Goal: Task Accomplishment & Management: Complete application form

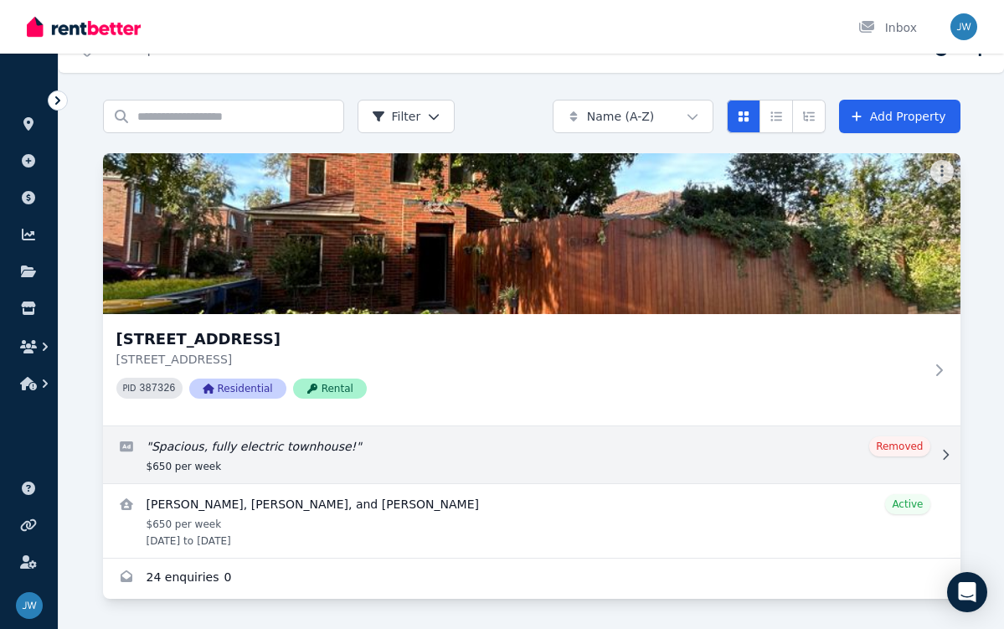
scroll to position [28, 0]
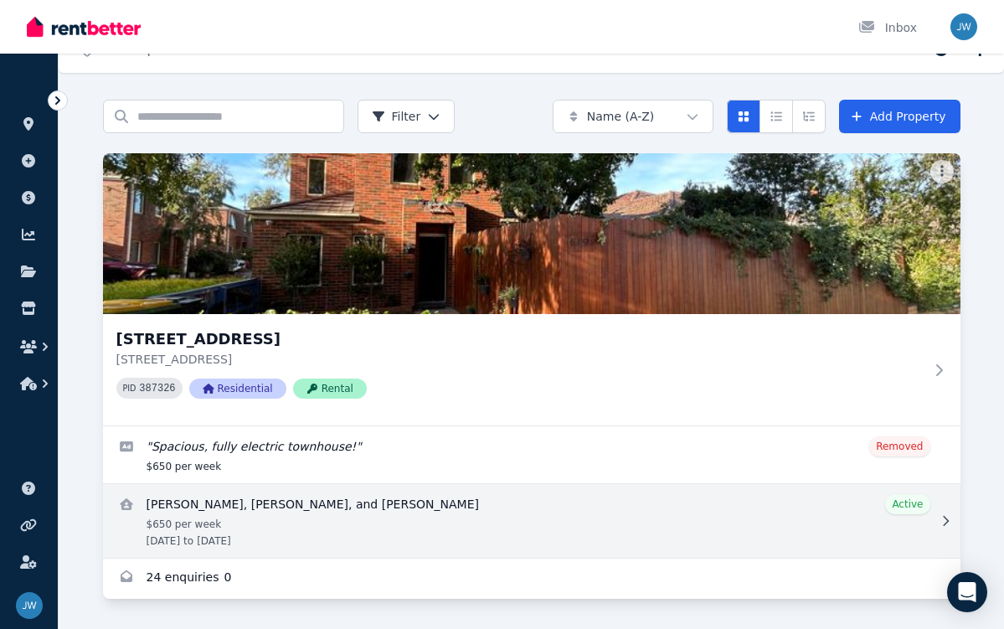
click at [407, 509] on link "View details for Belle Takacs, Kira Hickey, and Grace Takacs" at bounding box center [532, 521] width 858 height 74
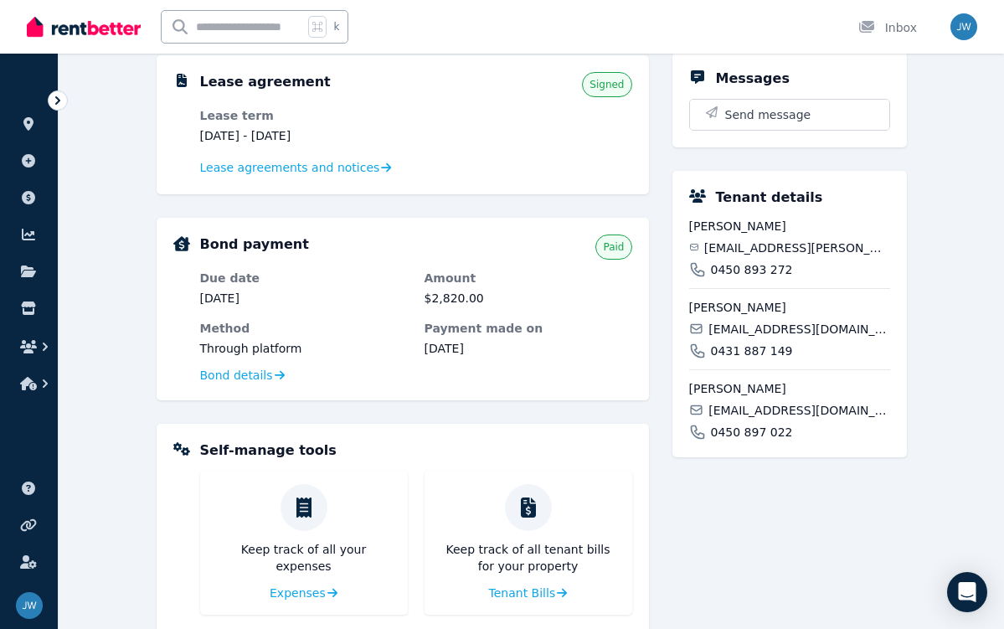
scroll to position [533, 0]
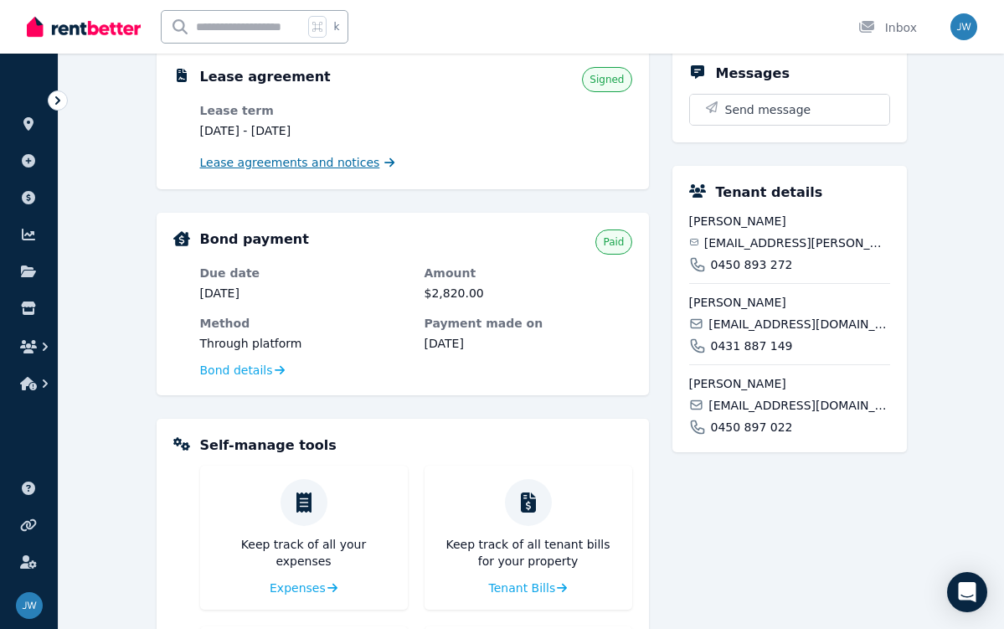
click at [278, 168] on span "Lease agreements and notices" at bounding box center [290, 162] width 180 height 17
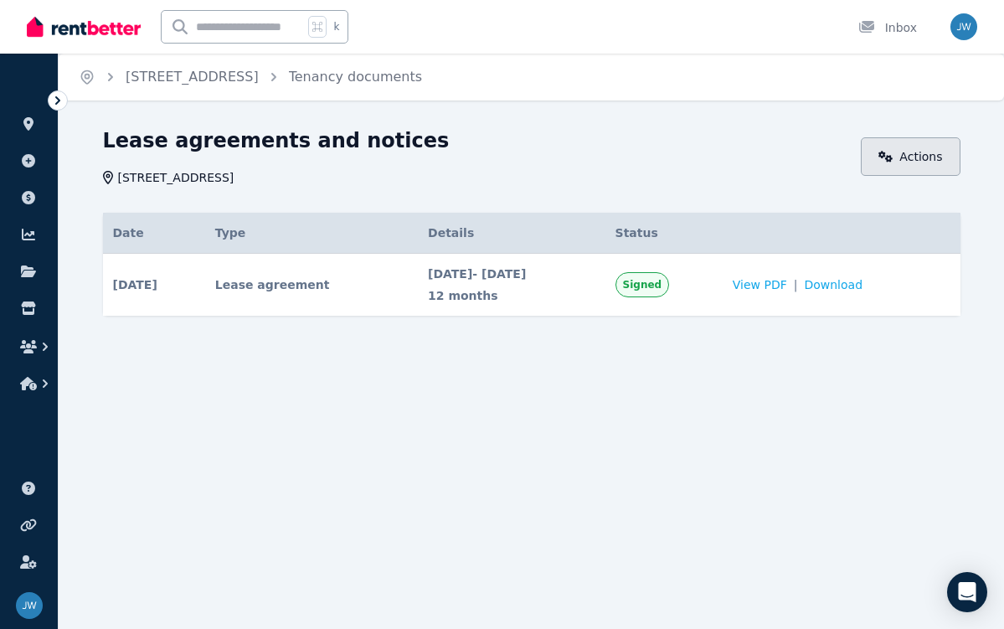
click at [930, 138] on link "Actions" at bounding box center [911, 156] width 100 height 39
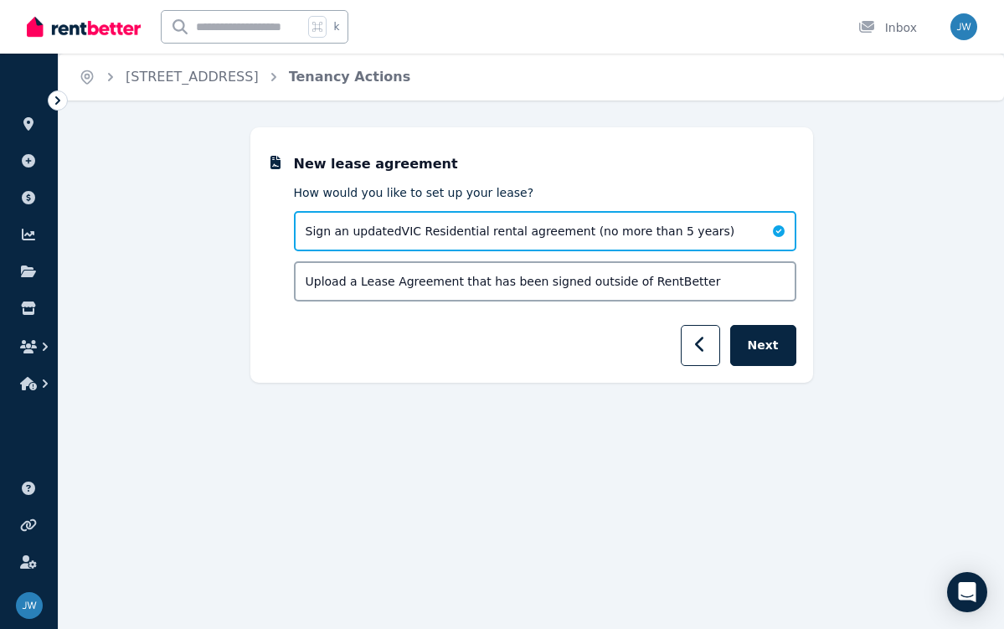
click at [638, 280] on span "Upload a Lease Agreement that has been signed outside of RentBetter" at bounding box center [514, 281] width 416 height 17
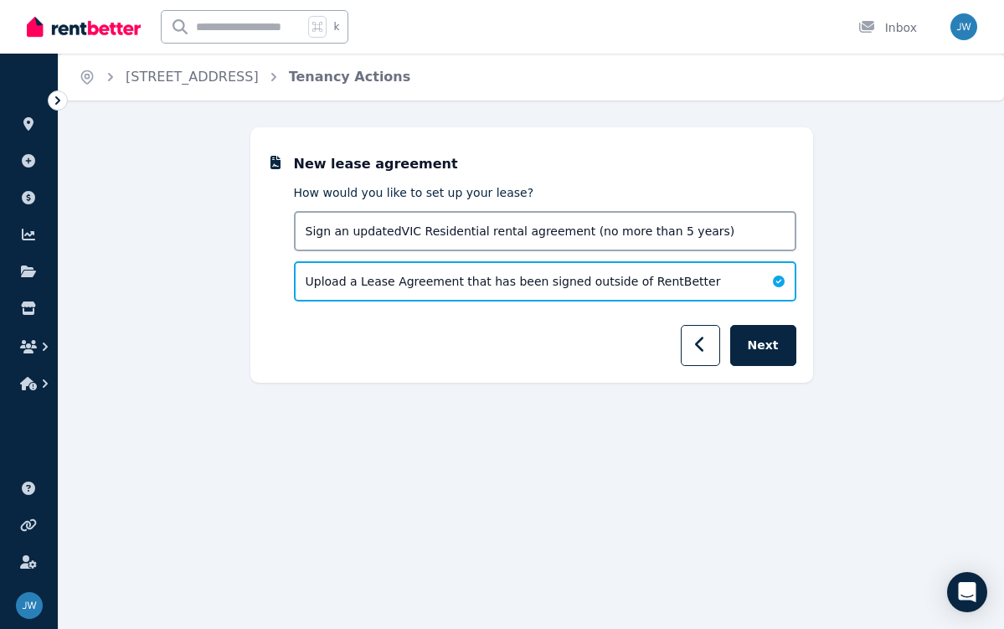
click at [669, 231] on span "Sign an updated VIC Residential rental agreement (no more than 5 years)" at bounding box center [521, 231] width 430 height 17
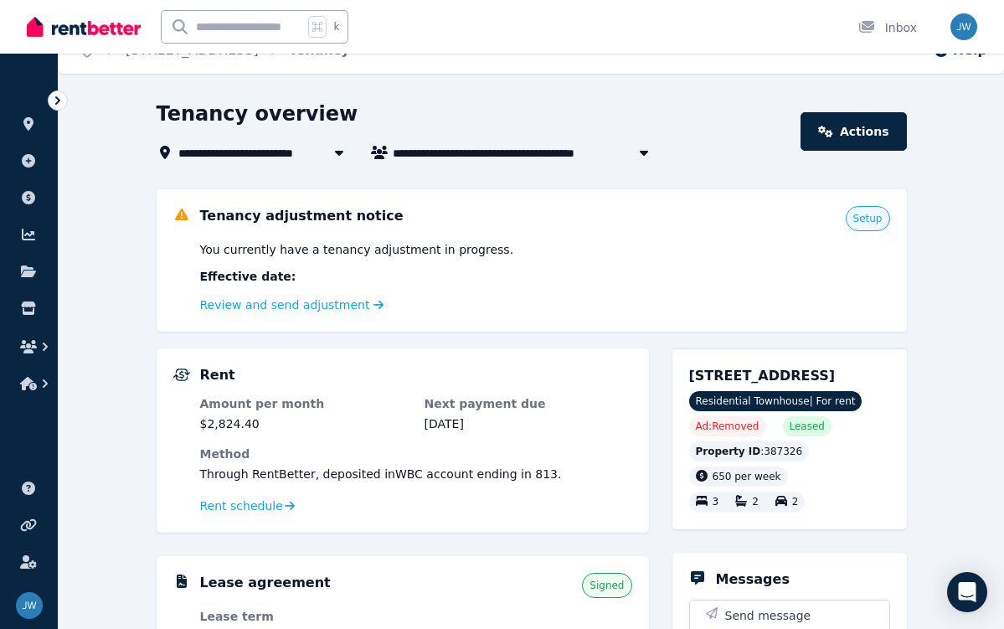
scroll to position [29, 0]
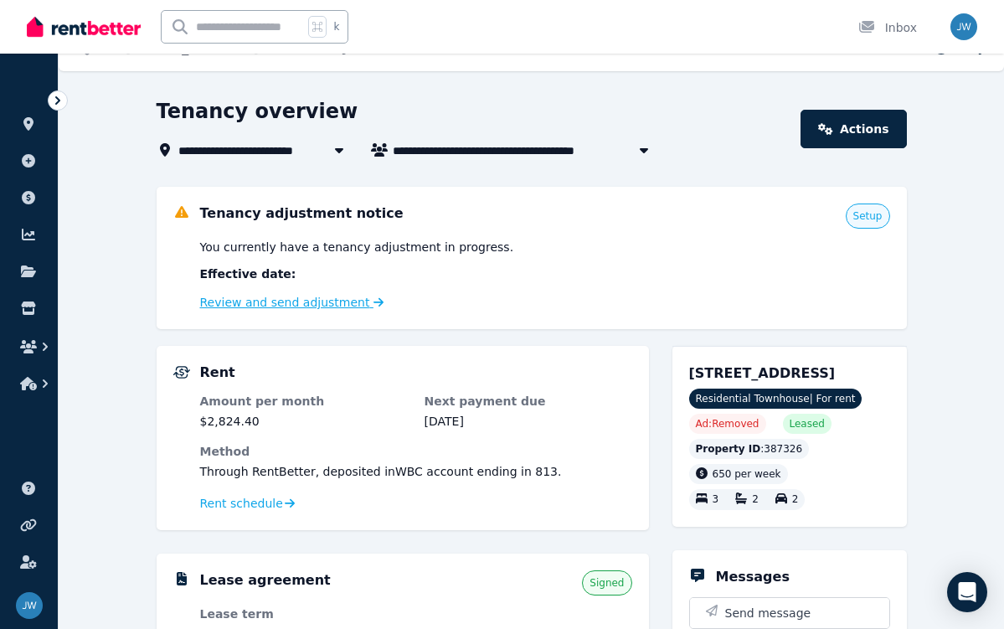
click at [319, 307] on link "Review and send adjustment" at bounding box center [292, 302] width 184 height 13
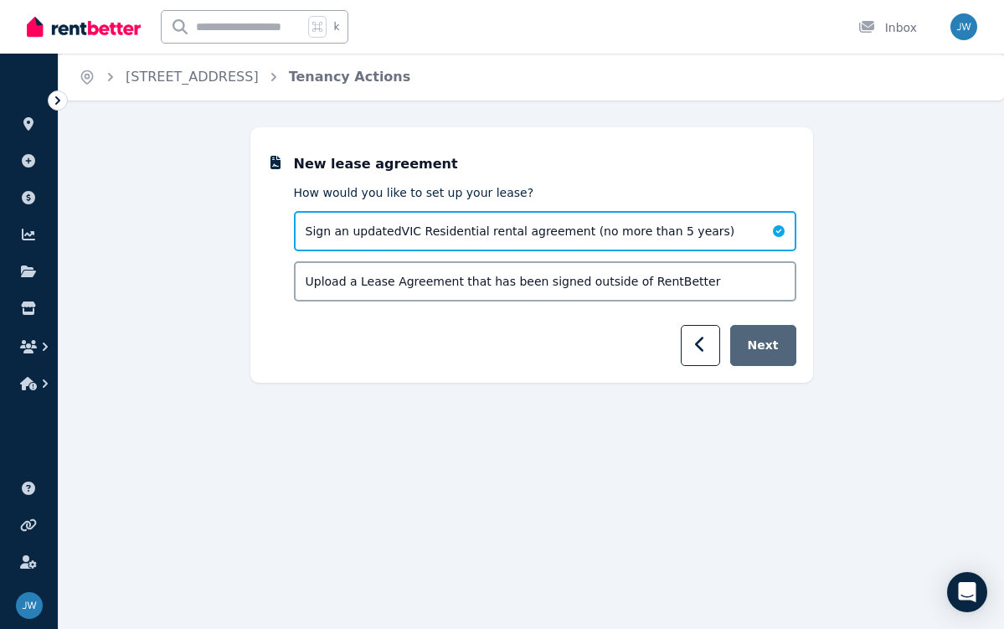
click at [777, 364] on button "Next" at bounding box center [763, 345] width 66 height 41
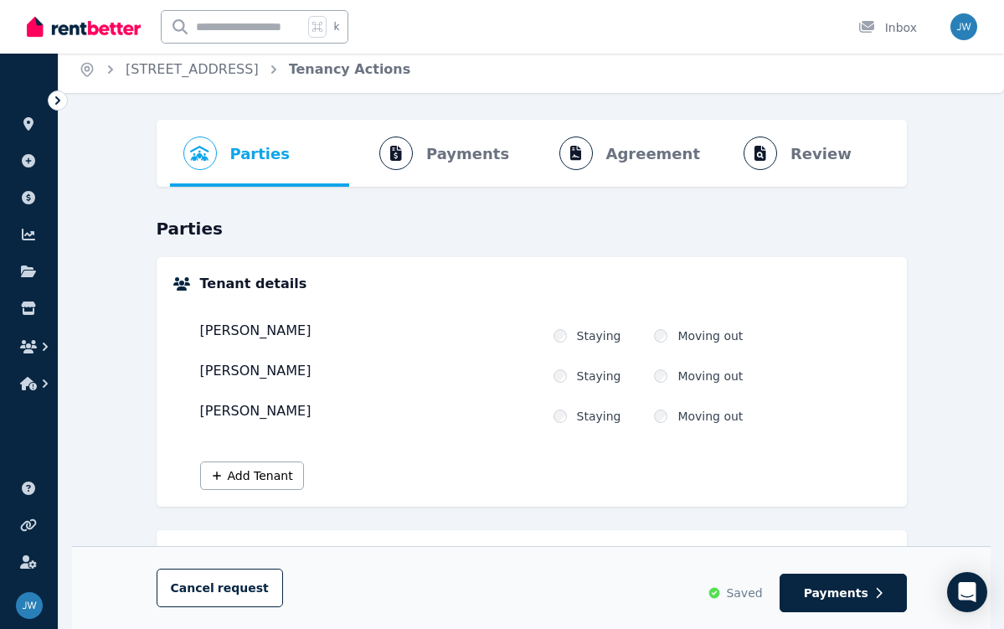
scroll to position [33, 0]
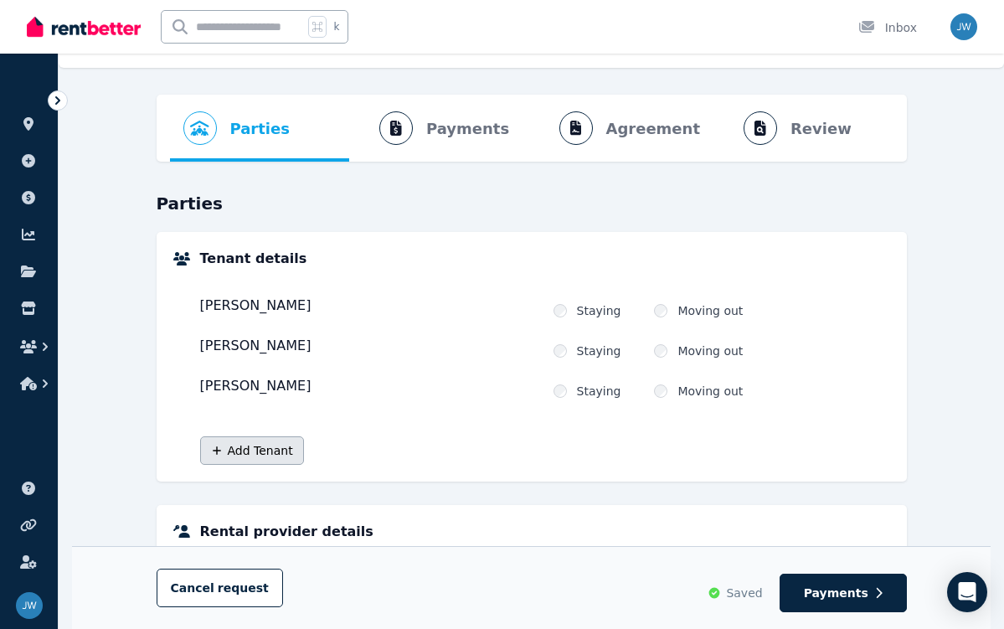
click at [259, 461] on button "Add Tenant" at bounding box center [252, 450] width 104 height 28
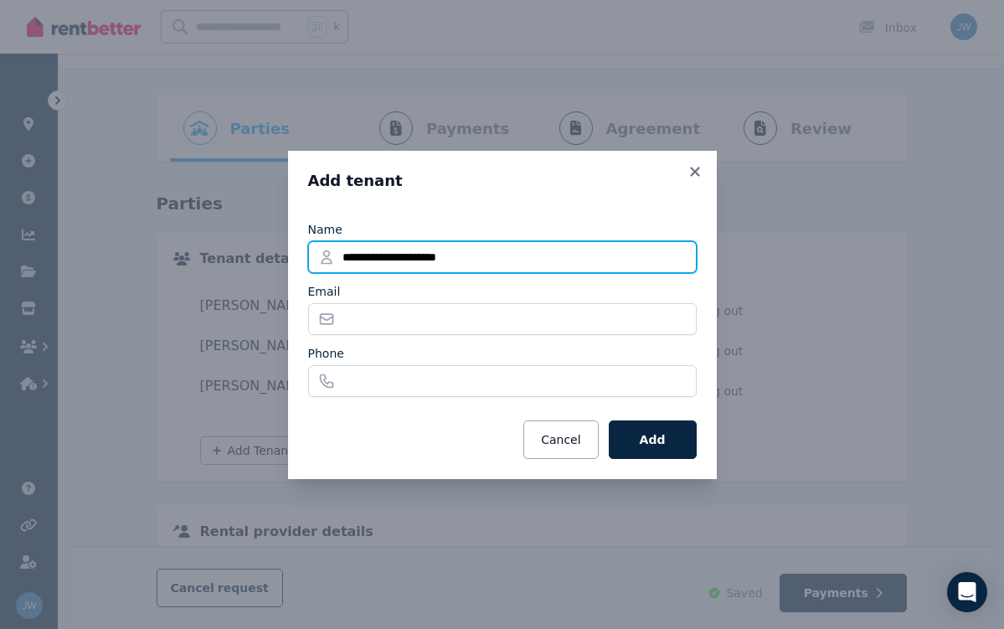
click at [389, 254] on input "**********" at bounding box center [502, 257] width 389 height 32
click at [451, 253] on input "**********" at bounding box center [502, 257] width 389 height 32
click at [524, 259] on input "**********" at bounding box center [502, 257] width 389 height 32
type input "**********"
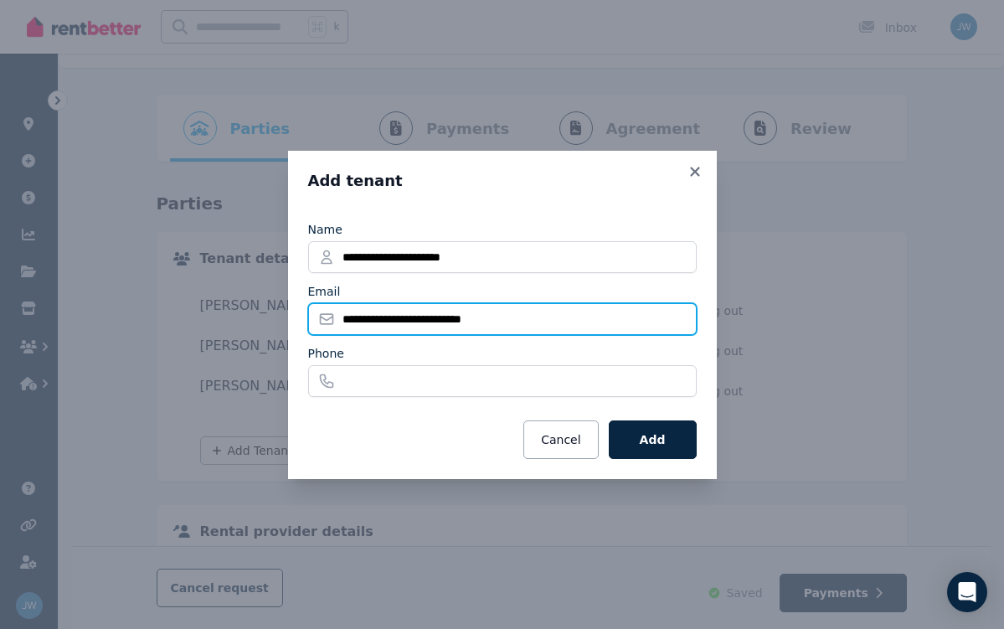
type input "**********"
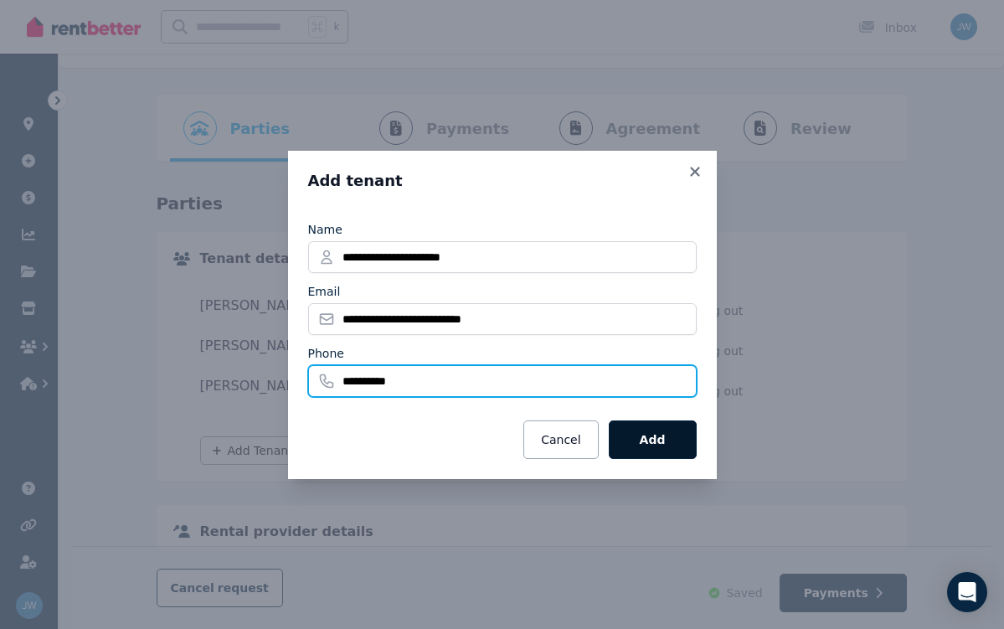
type input "**********"
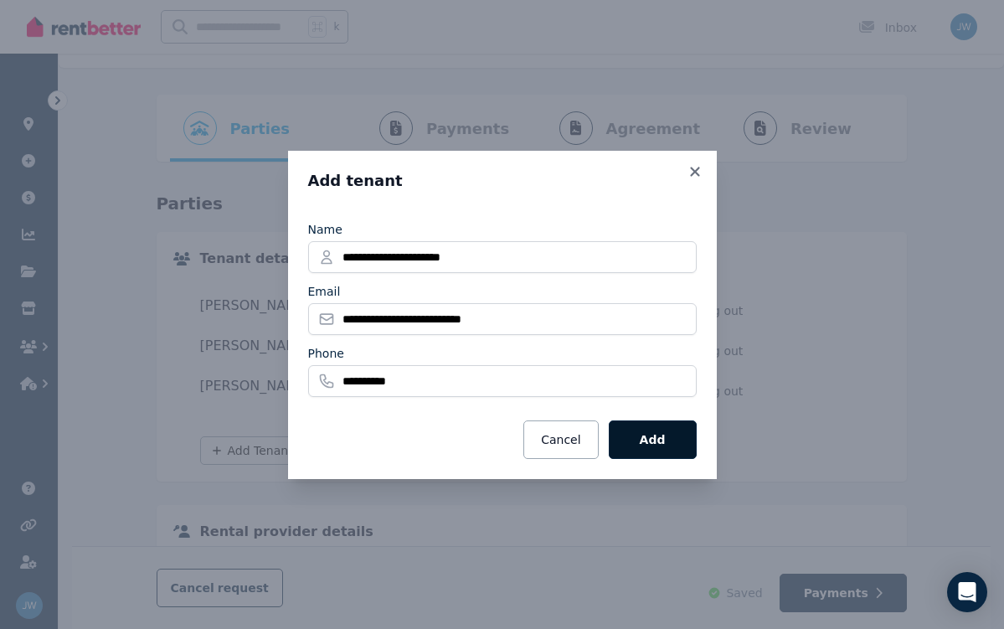
click at [658, 443] on button "Add" at bounding box center [653, 440] width 88 height 39
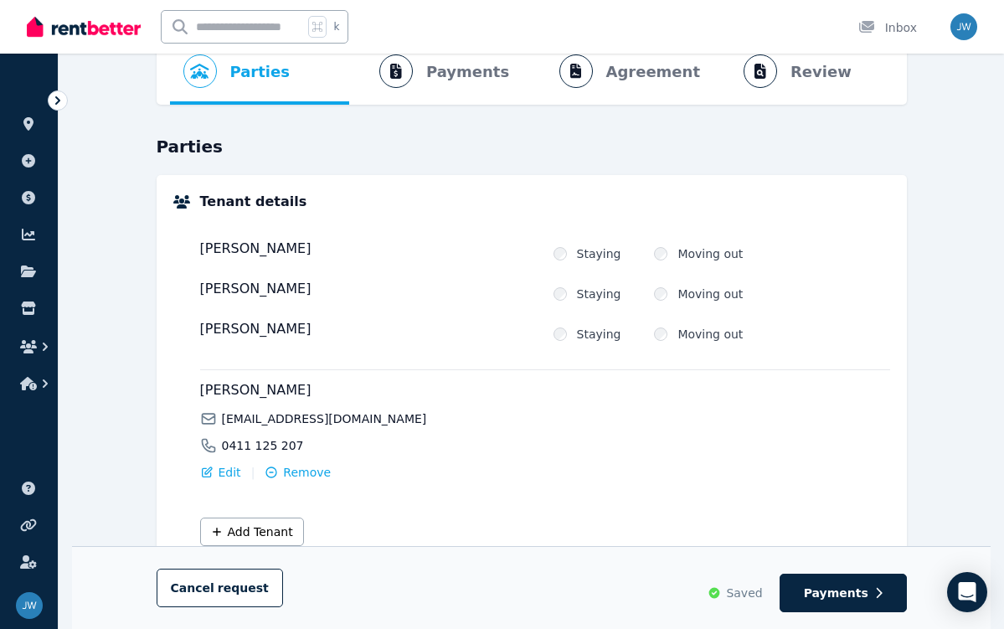
scroll to position [91, 0]
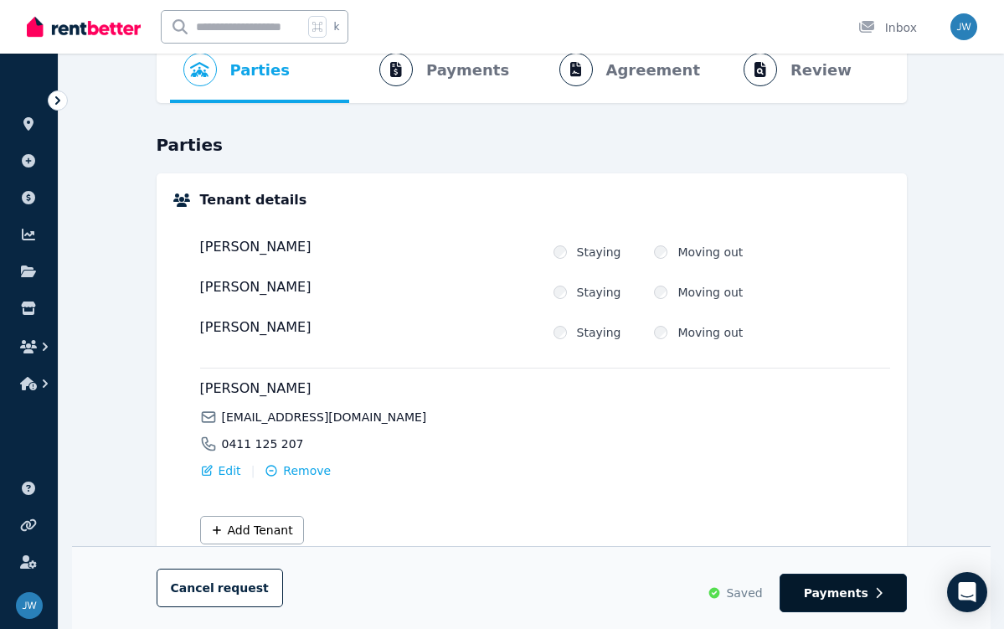
click at [837, 586] on span "Payments" at bounding box center [836, 593] width 65 height 17
select select "**********"
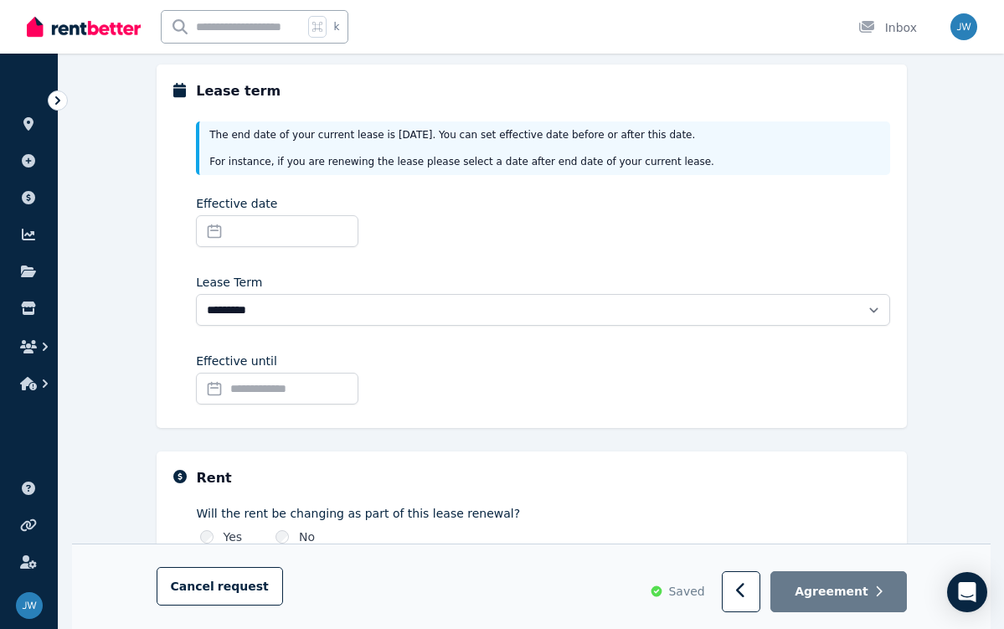
scroll to position [200, 0]
click at [292, 235] on input "Effective date" at bounding box center [277, 231] width 163 height 32
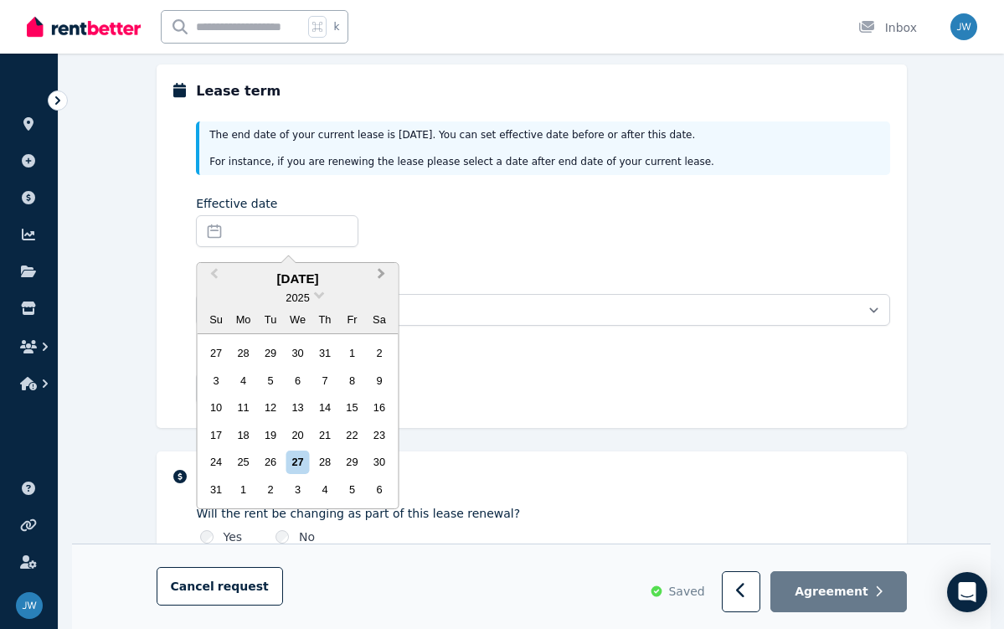
click at [374, 275] on button "Next Month" at bounding box center [383, 278] width 27 height 27
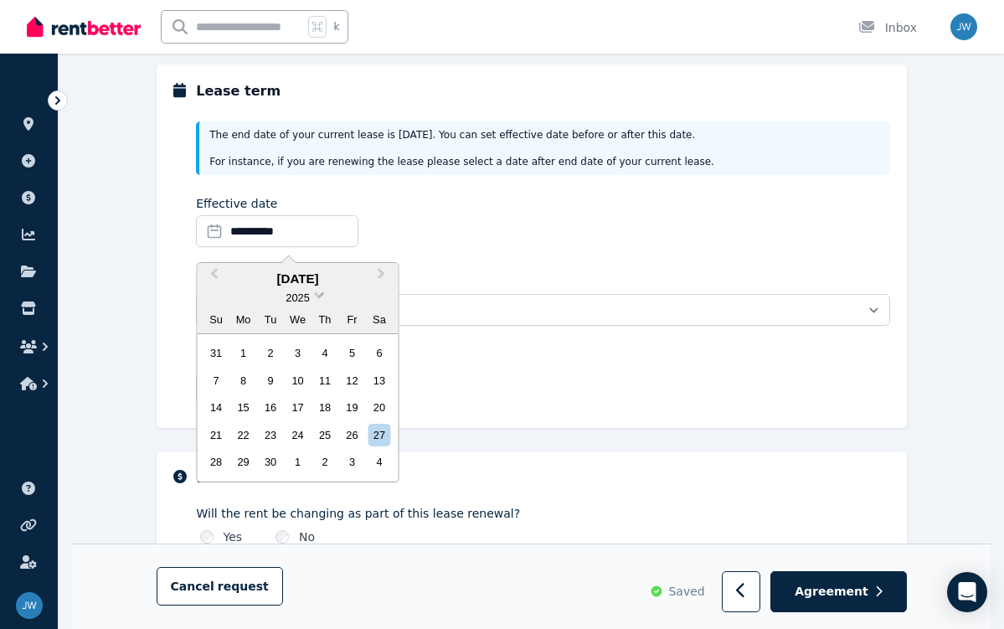
click at [319, 295] on span at bounding box center [319, 293] width 11 height 11
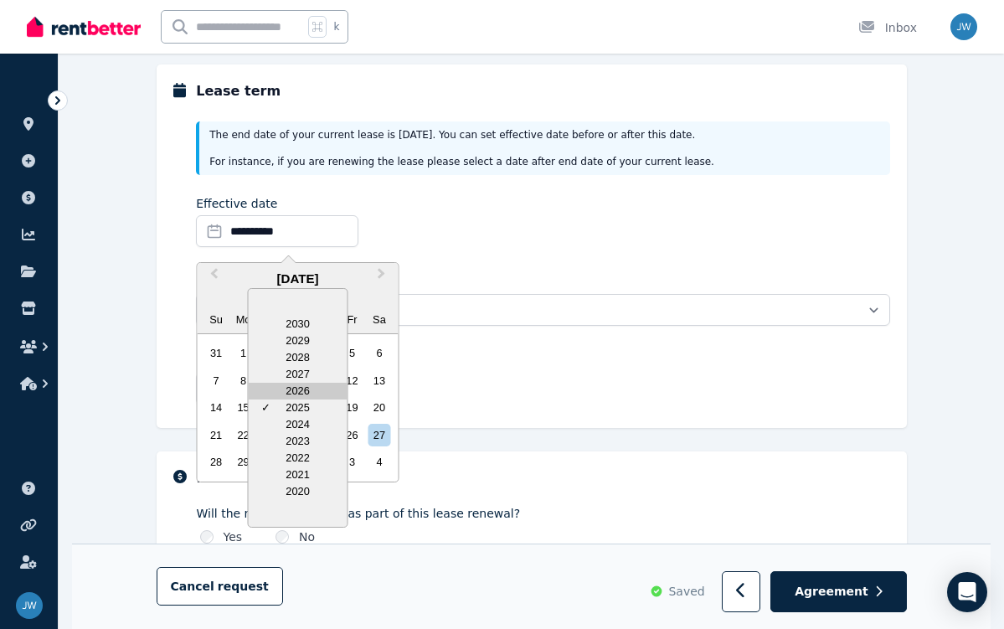
click at [308, 394] on div "2026" at bounding box center [298, 391] width 99 height 17
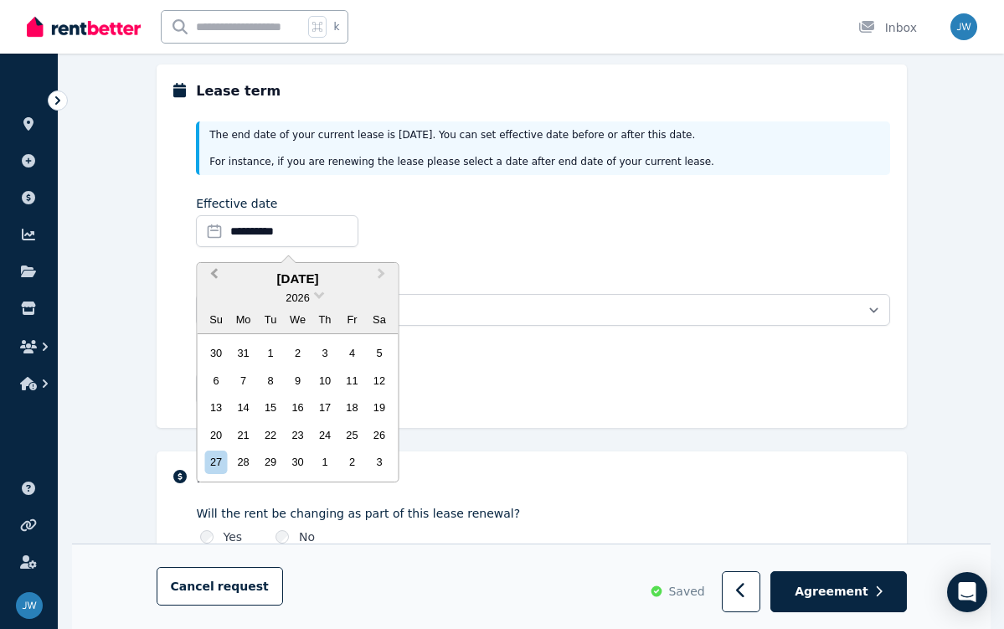
click at [214, 275] on span "Previous Month" at bounding box center [214, 277] width 0 height 25
click at [279, 379] on div "5" at bounding box center [270, 380] width 23 height 23
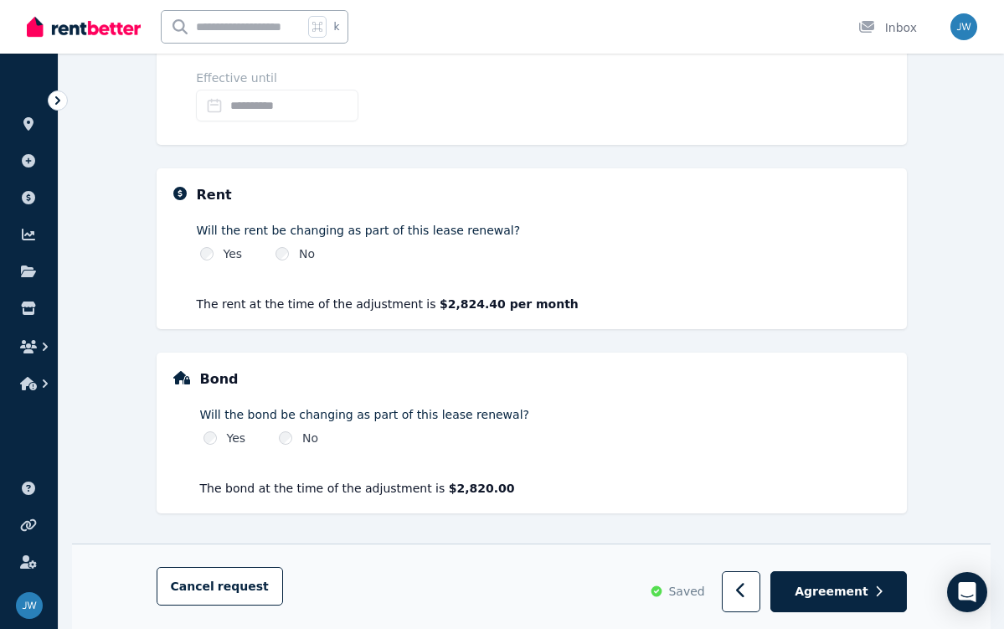
scroll to position [483, 0]
click at [810, 590] on span "Agreement" at bounding box center [832, 591] width 74 height 17
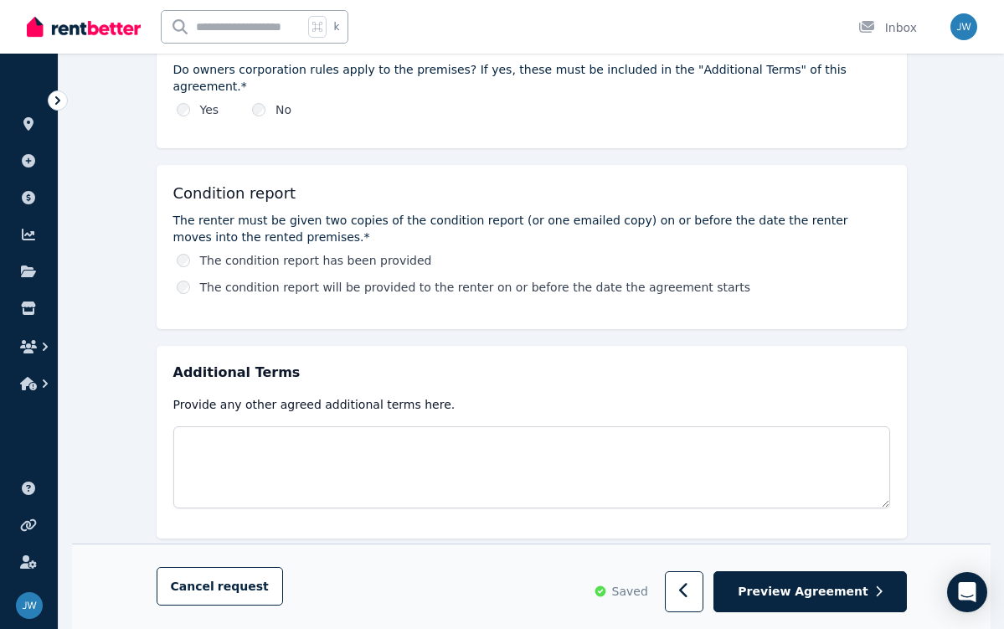
scroll to position [993, 0]
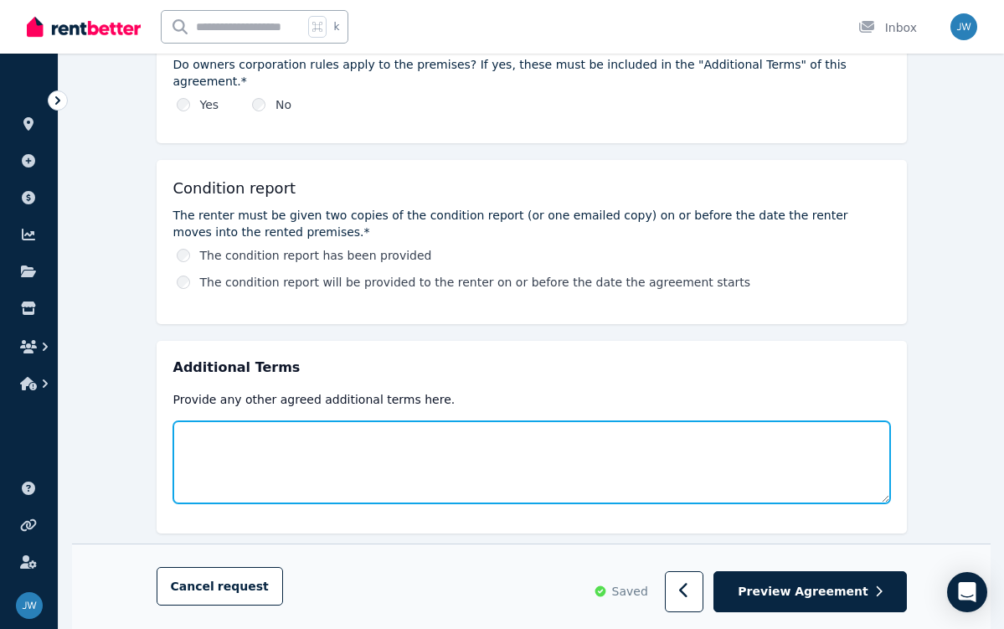
click at [870, 421] on textarea at bounding box center [531, 462] width 717 height 82
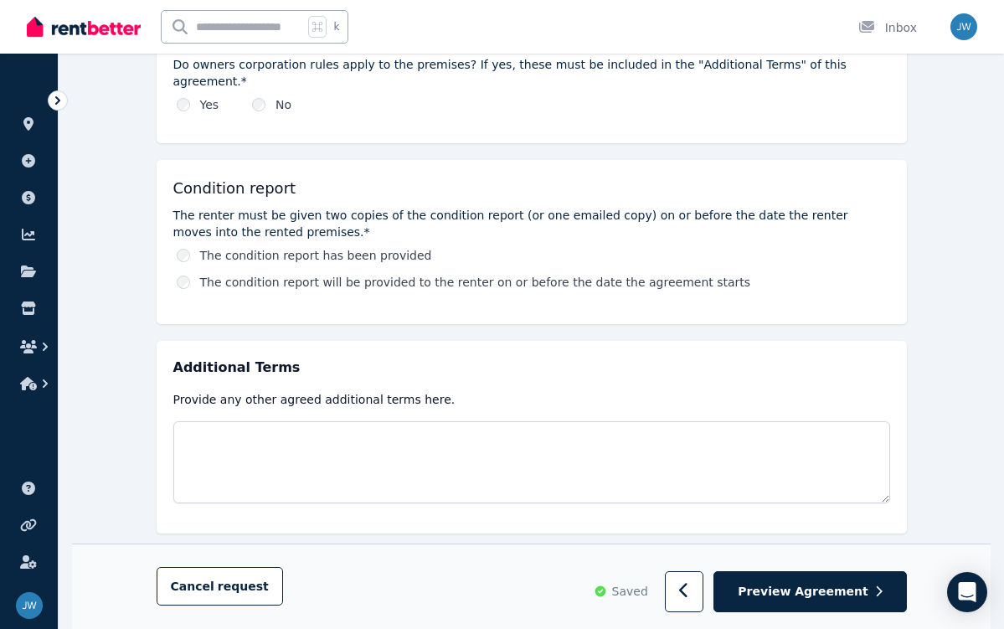
click at [382, 247] on label "The condition report has been provided" at bounding box center [316, 255] width 232 height 17
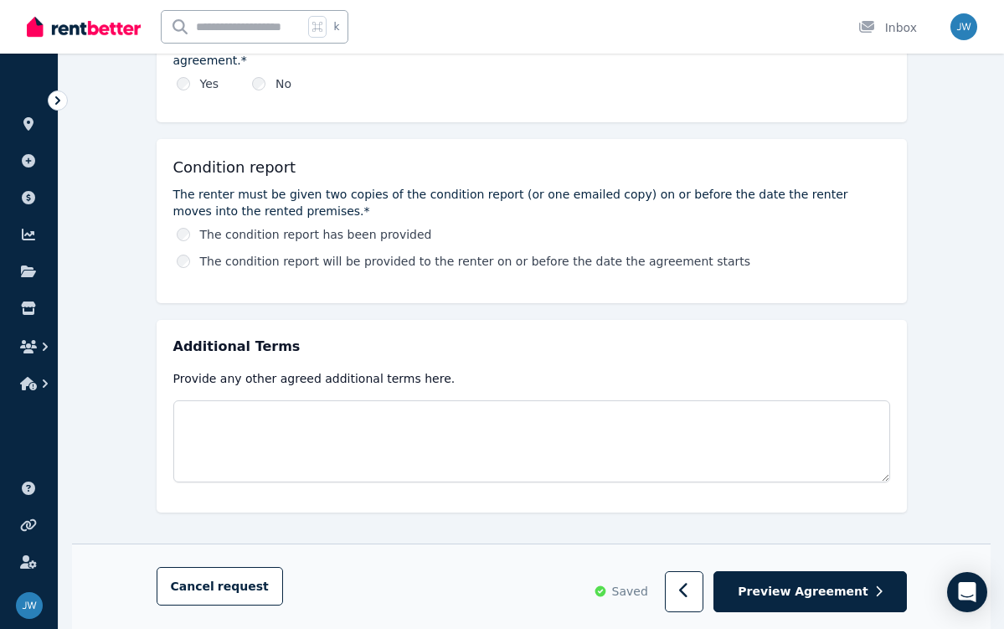
scroll to position [1013, 0]
click at [806, 581] on button "Preview Agreement" at bounding box center [810, 592] width 193 height 41
click at [821, 587] on span "Preview Agreement" at bounding box center [803, 592] width 130 height 17
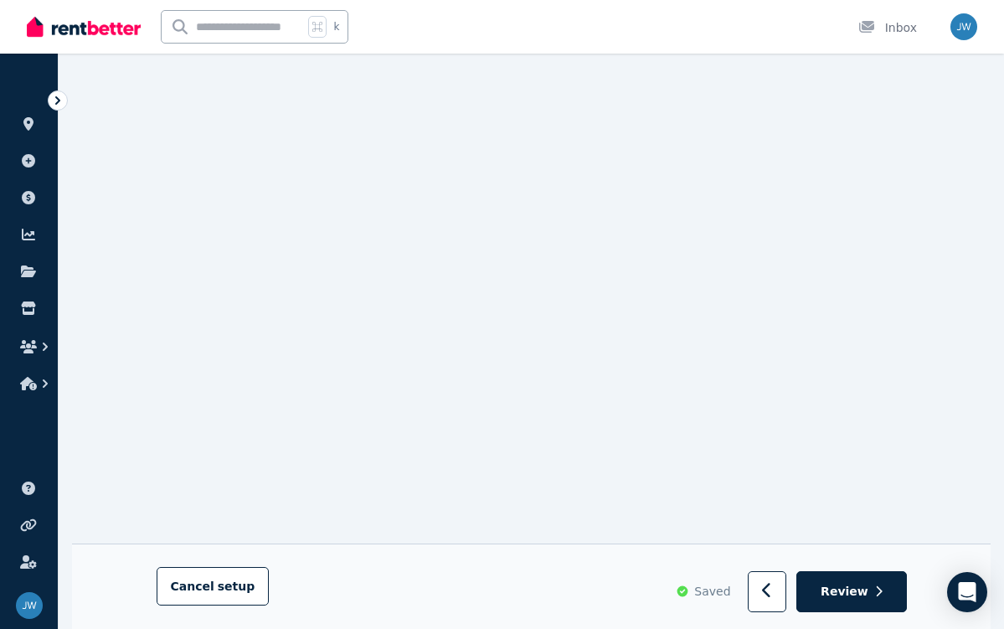
scroll to position [6456, 0]
click at [854, 591] on span "Review" at bounding box center [845, 592] width 48 height 17
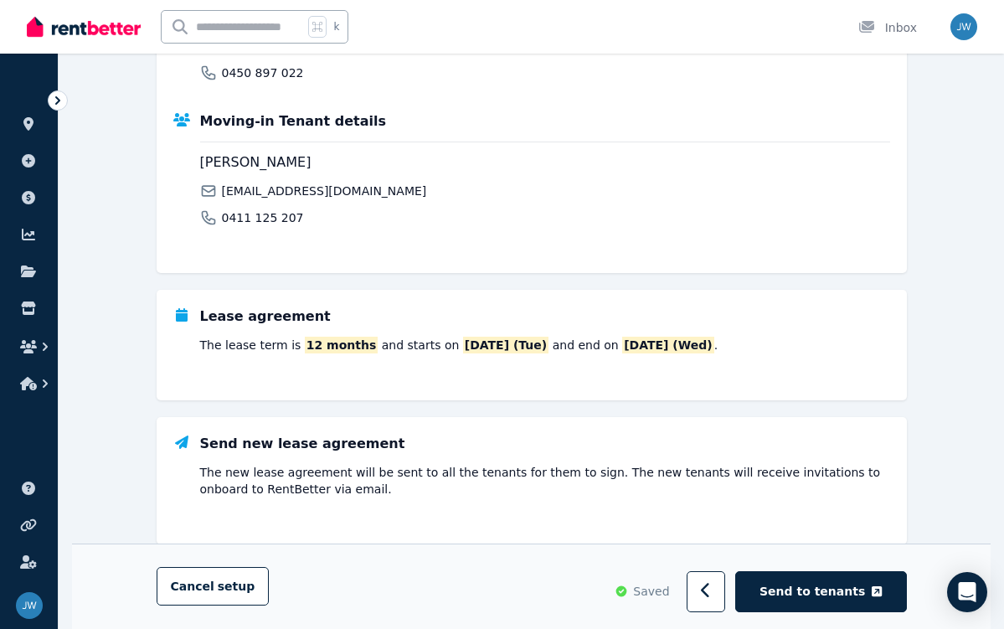
scroll to position [513, 0]
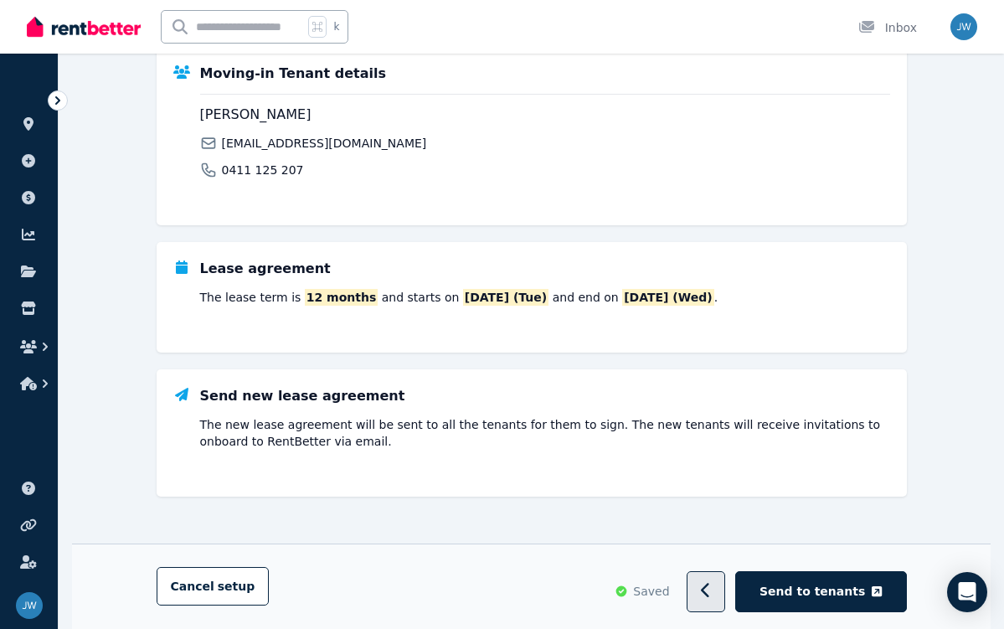
click at [726, 603] on button "button" at bounding box center [706, 591] width 39 height 41
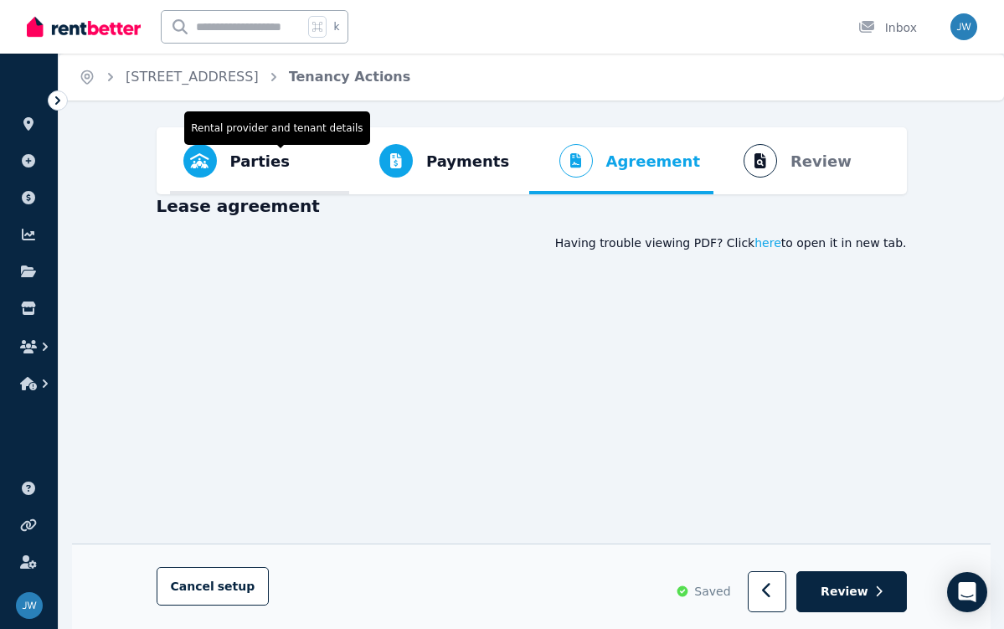
scroll to position [0, 0]
click at [265, 161] on span "Parties" at bounding box center [259, 161] width 59 height 23
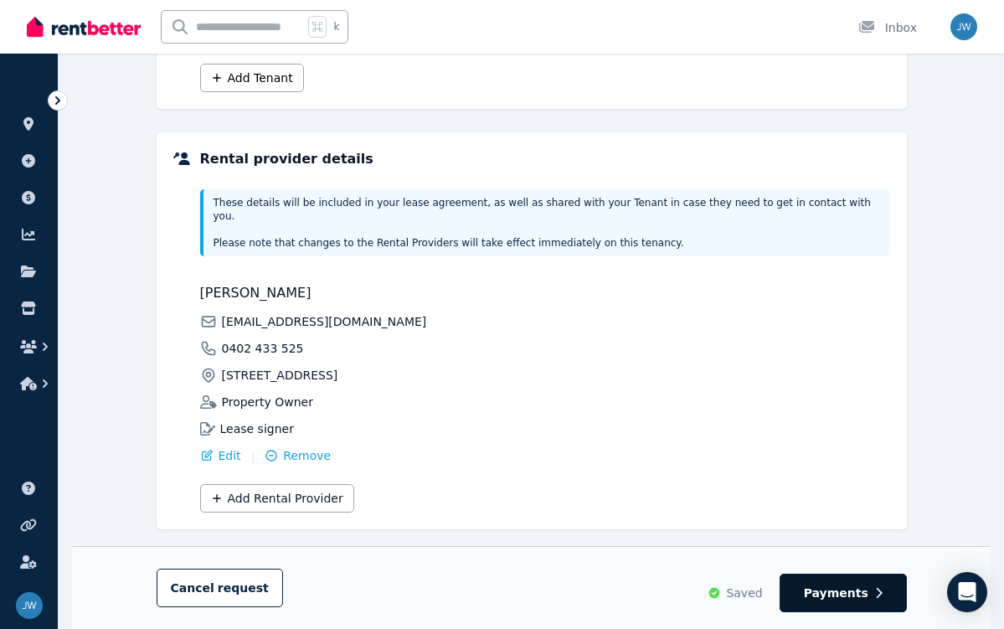
click at [853, 590] on span "Payments" at bounding box center [836, 593] width 65 height 17
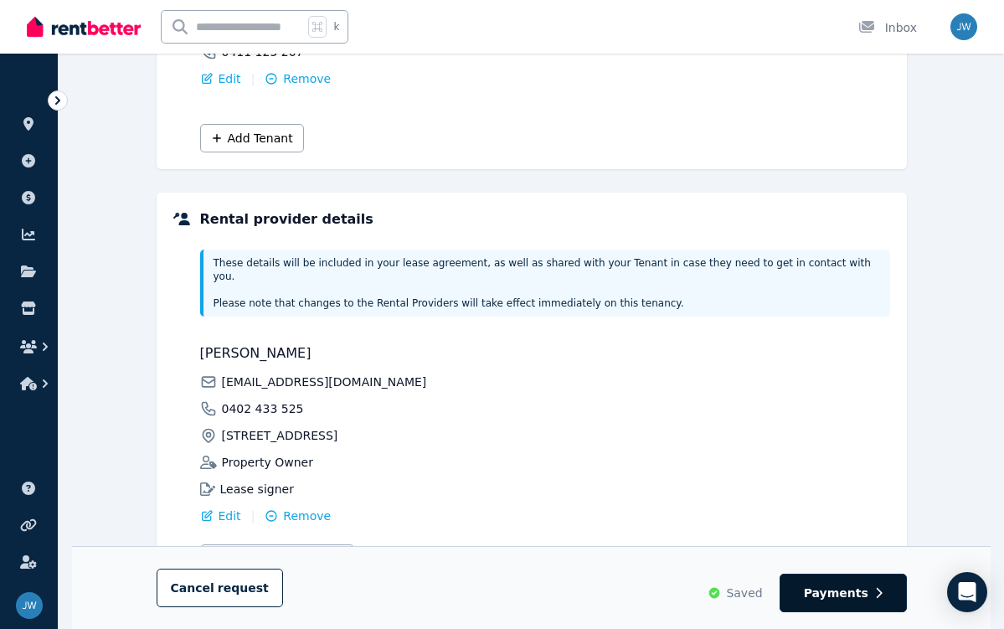
select select "**********"
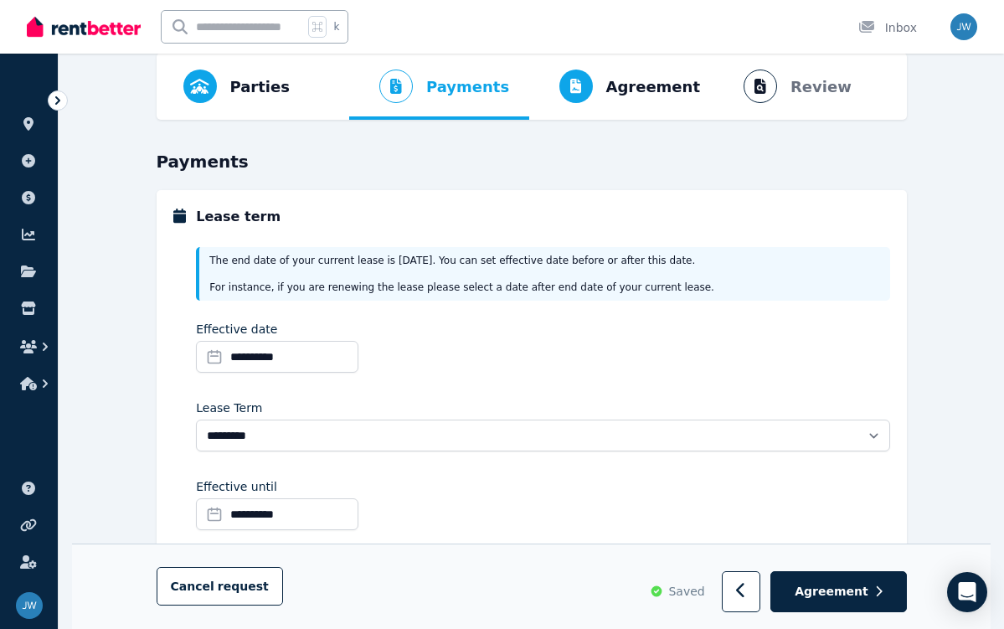
scroll to position [74, 0]
click at [306, 357] on input "**********" at bounding box center [277, 358] width 163 height 32
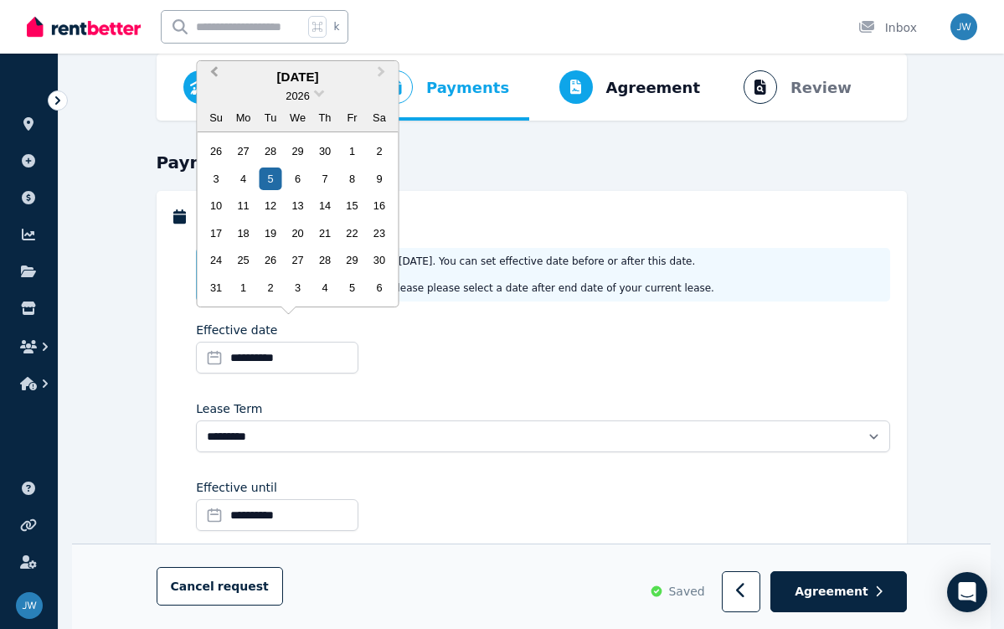
click at [214, 72] on button "Previous Month" at bounding box center [212, 76] width 27 height 27
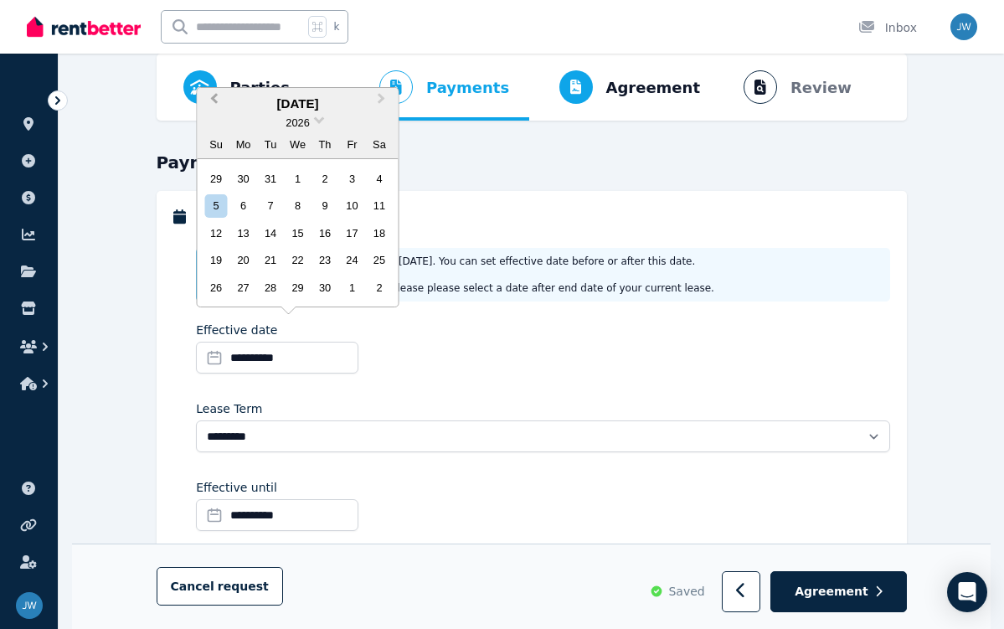
click at [219, 105] on button "Previous Month" at bounding box center [212, 103] width 27 height 27
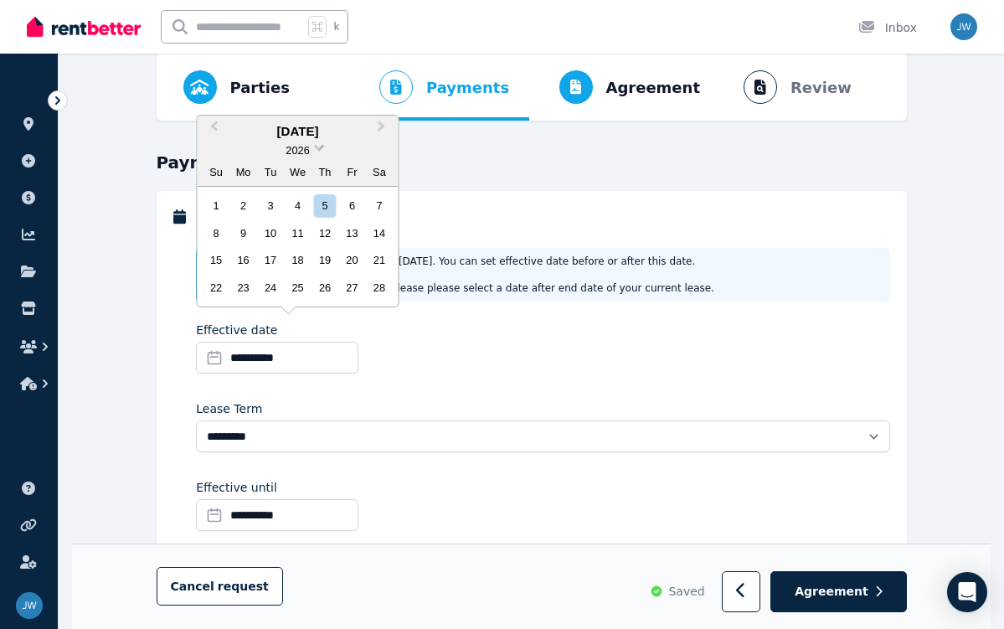
click at [305, 149] on span "2026" at bounding box center [297, 150] width 23 height 13
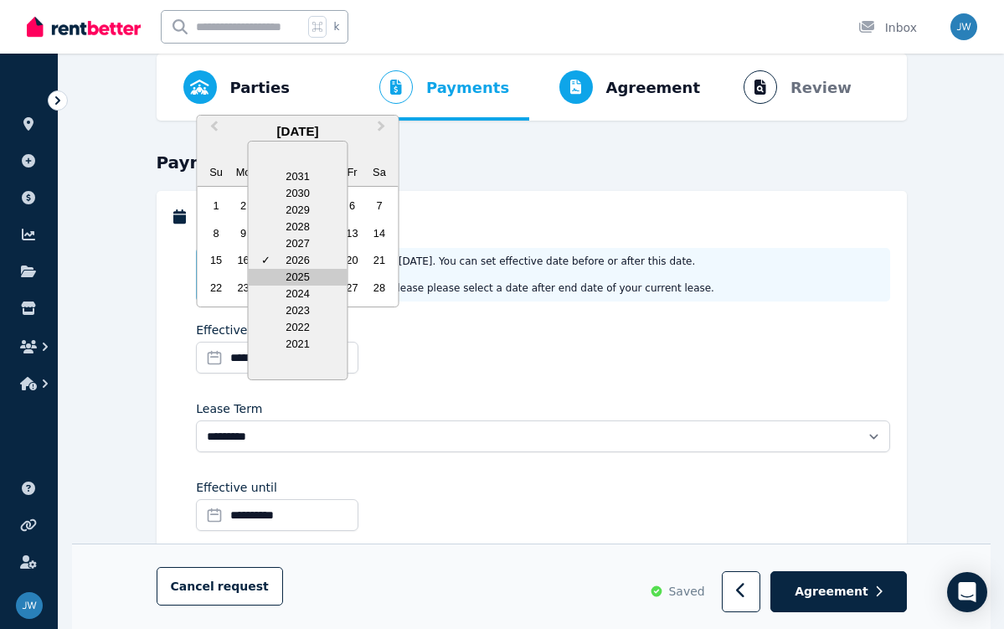
click at [309, 281] on div "2025" at bounding box center [298, 277] width 99 height 17
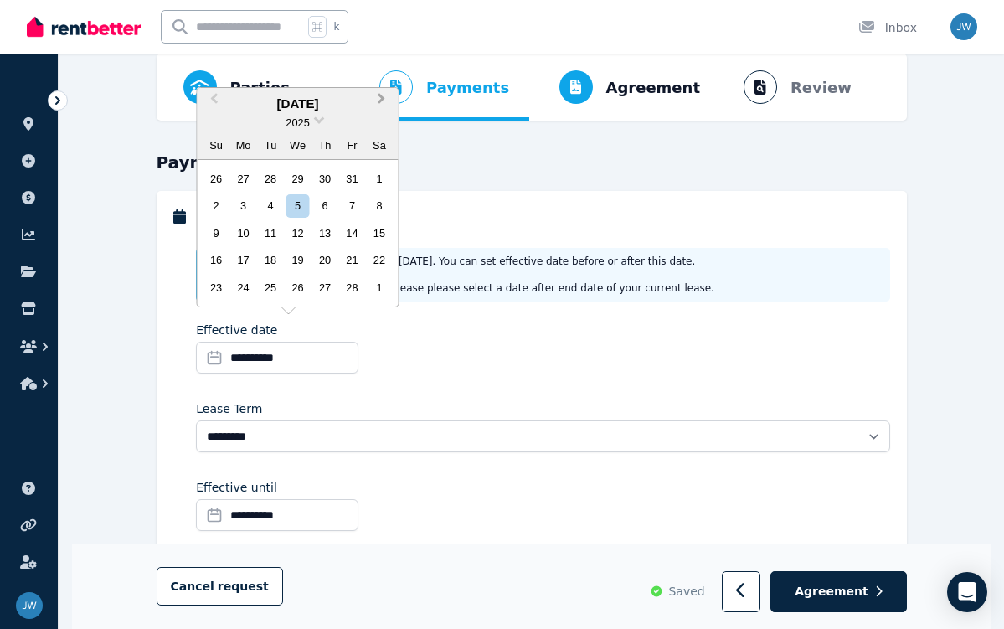
click at [382, 105] on span "Next Month" at bounding box center [382, 102] width 0 height 25
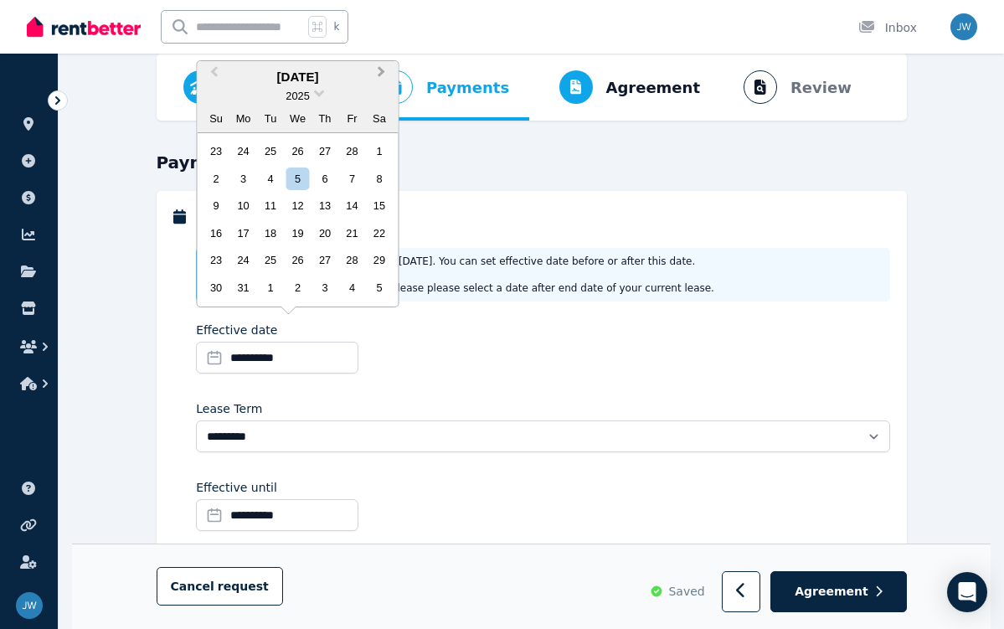
click at [384, 80] on button "Next Month" at bounding box center [383, 76] width 27 height 27
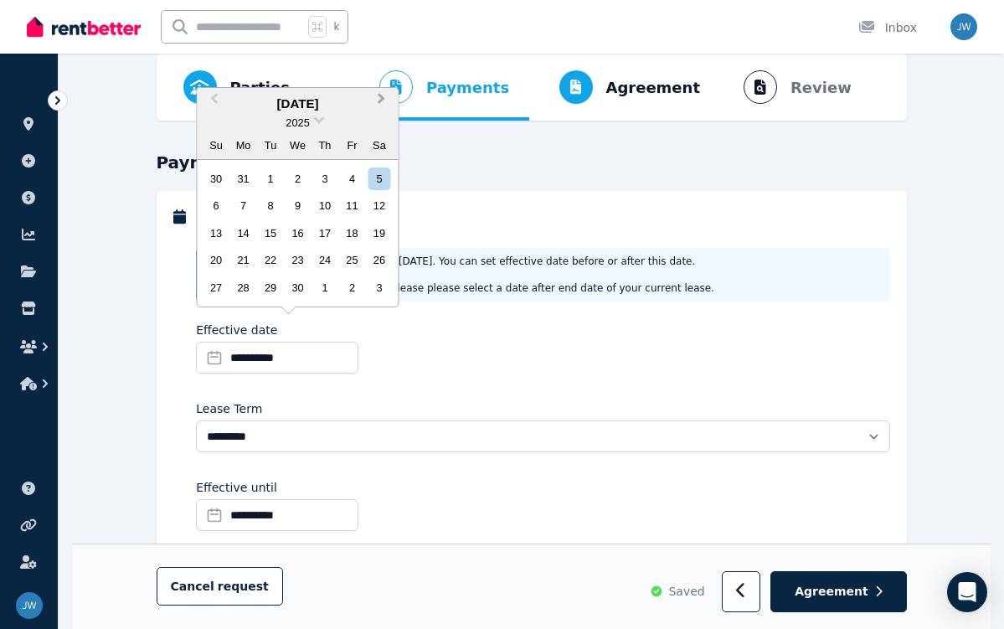
click at [382, 100] on span "Next Month" at bounding box center [382, 102] width 0 height 25
click at [246, 206] on div "5" at bounding box center [243, 205] width 23 height 23
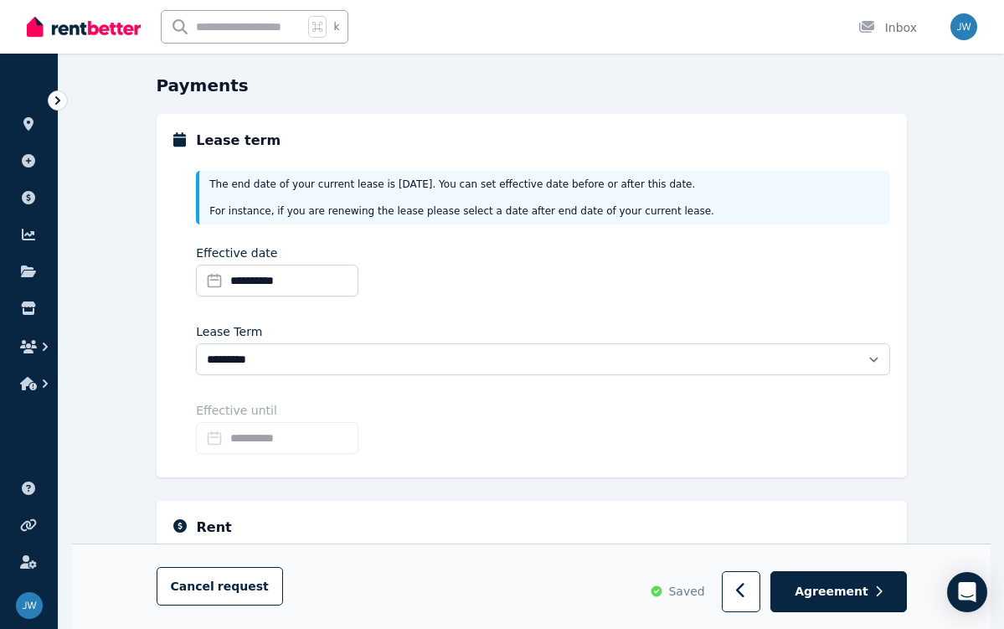
scroll to position [152, 0]
click at [290, 436] on input "**********" at bounding box center [277, 437] width 163 height 32
click at [554, 433] on div "**********" at bounding box center [543, 429] width 694 height 59
click at [442, 430] on div "**********" at bounding box center [543, 429] width 694 height 59
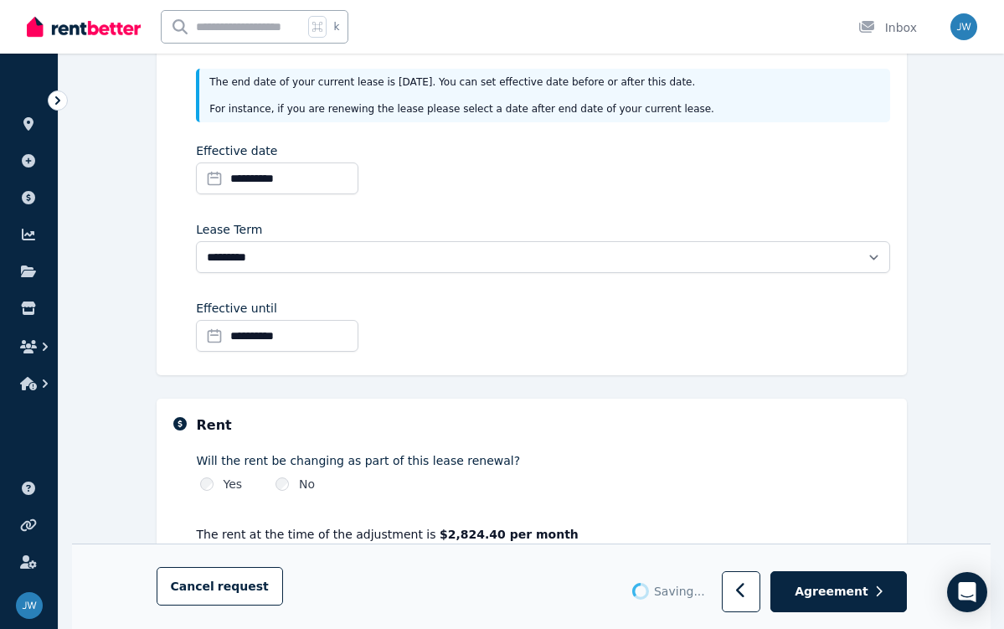
scroll to position [271, 0]
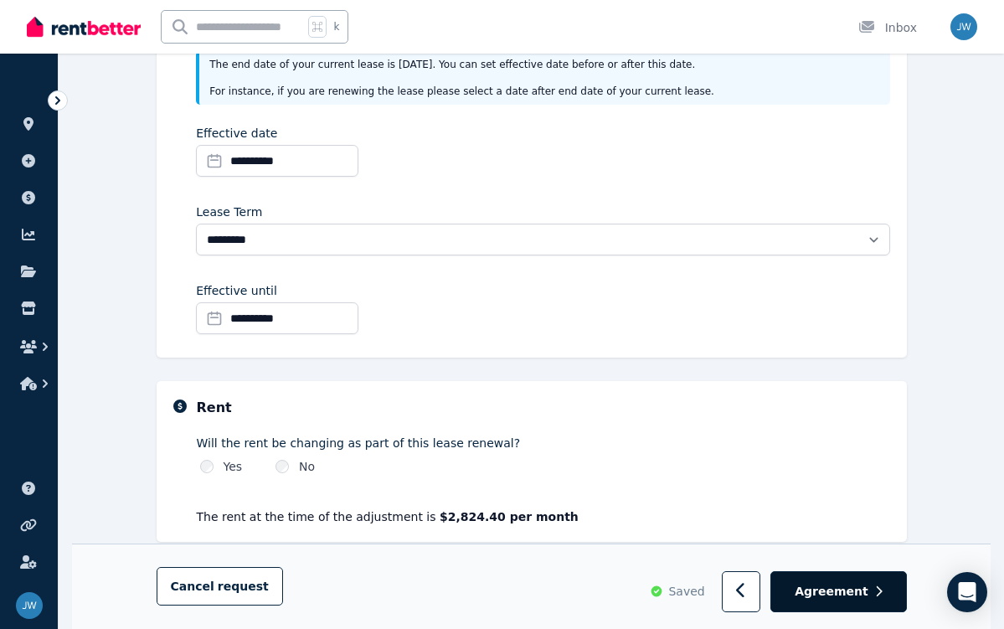
click at [849, 595] on span "Agreement" at bounding box center [832, 592] width 74 height 17
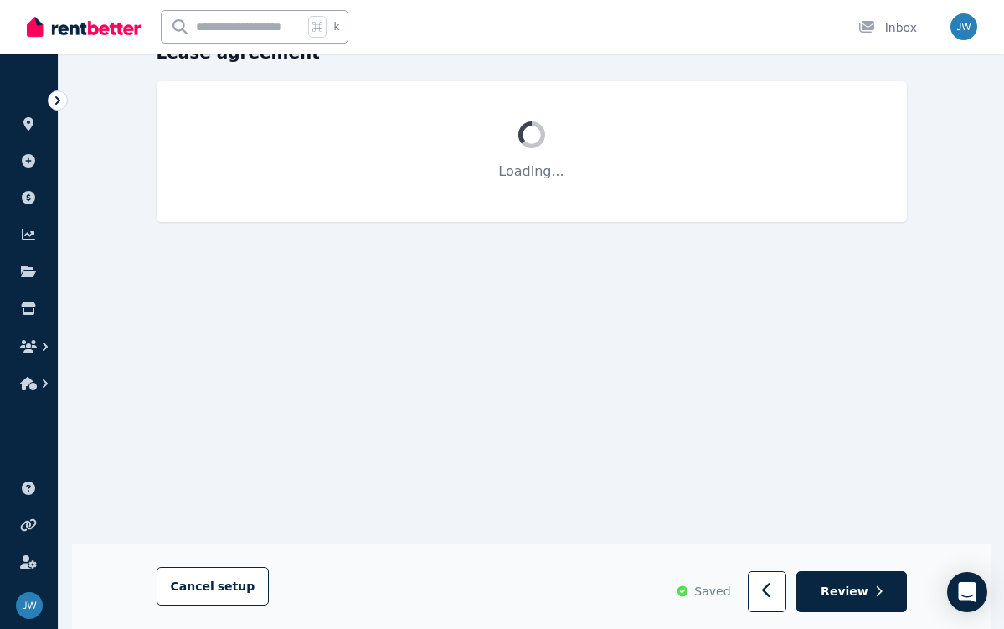
scroll to position [153, 0]
click at [849, 595] on span "Review" at bounding box center [845, 591] width 48 height 17
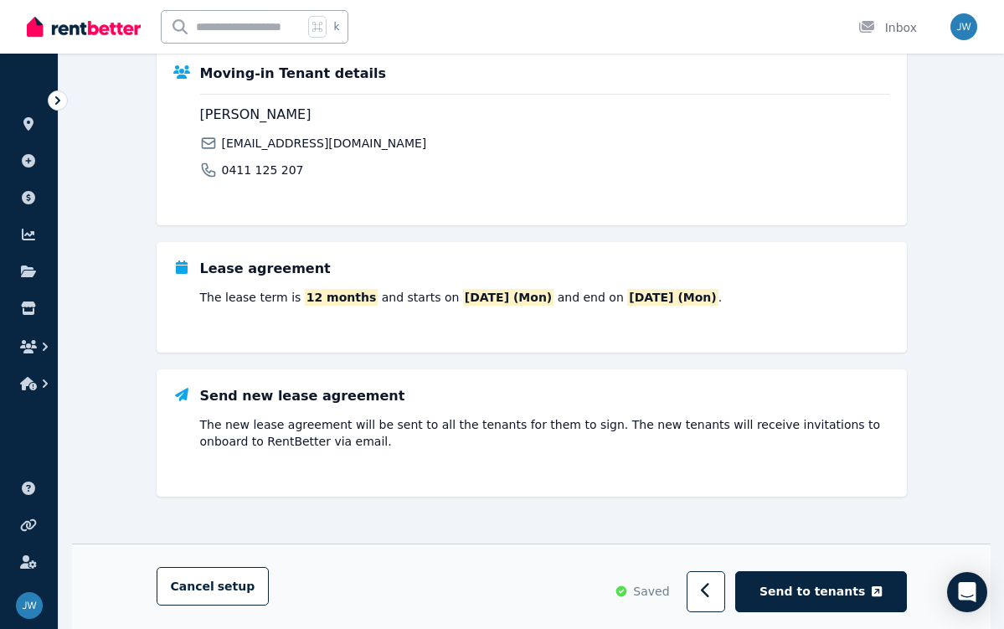
scroll to position [563, 0]
click at [818, 583] on span "Send to tenants" at bounding box center [813, 591] width 106 height 17
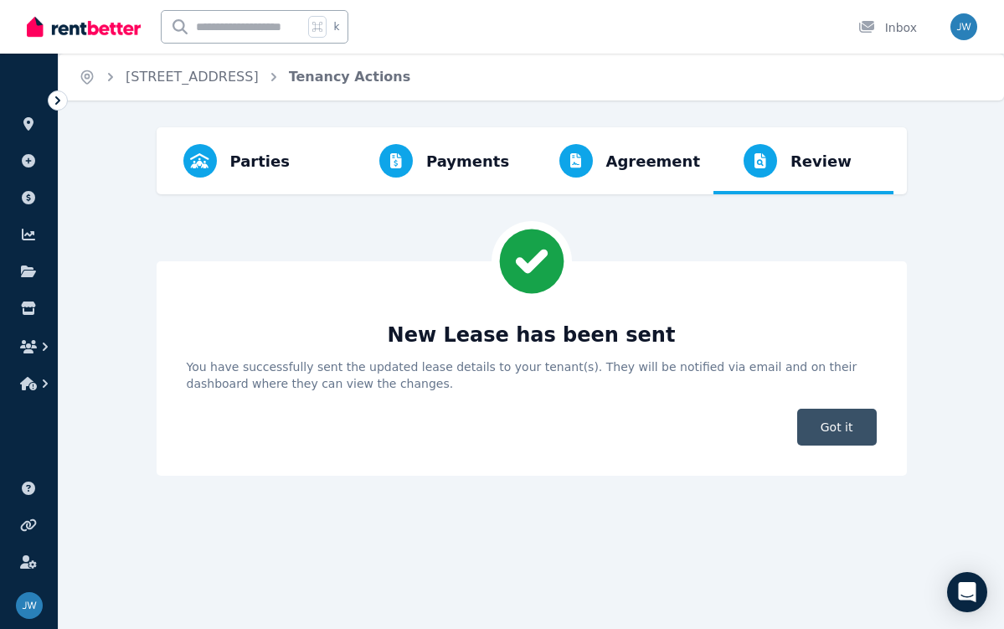
click at [828, 438] on span "Got it" at bounding box center [838, 427] width 80 height 37
